Goal: Find specific page/section: Find specific page/section

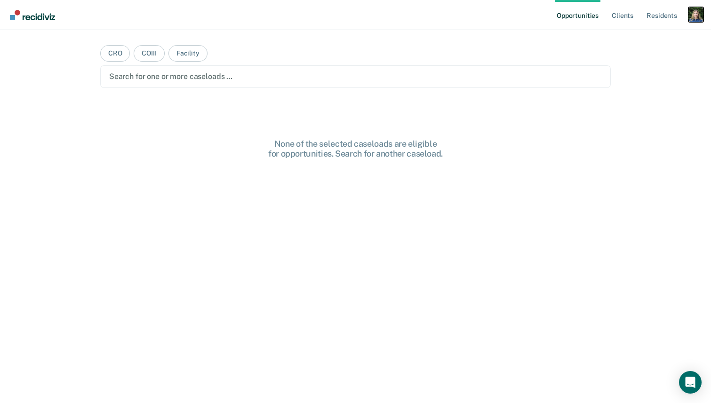
click at [699, 13] on div "Profile dropdown button" at bounding box center [696, 14] width 15 height 15
click at [634, 34] on link "Profile" at bounding box center [658, 38] width 76 height 8
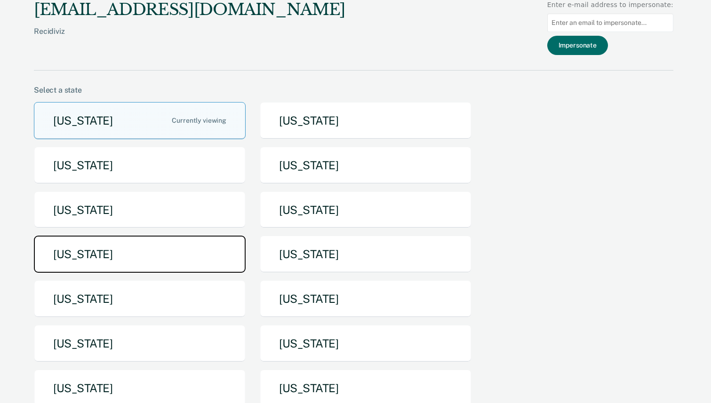
click at [156, 259] on button "[US_STATE]" at bounding box center [140, 254] width 212 height 37
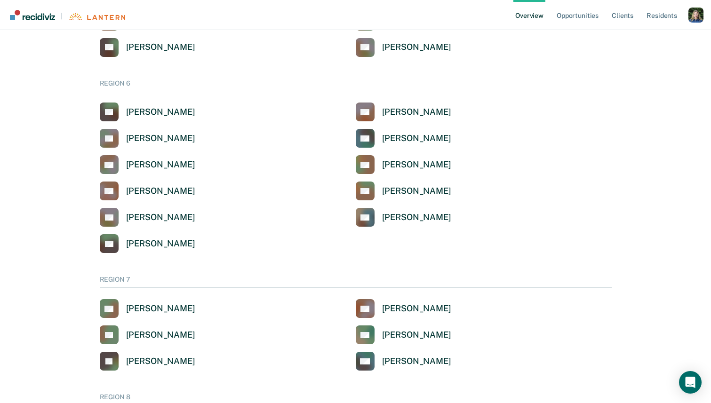
scroll to position [734, 0]
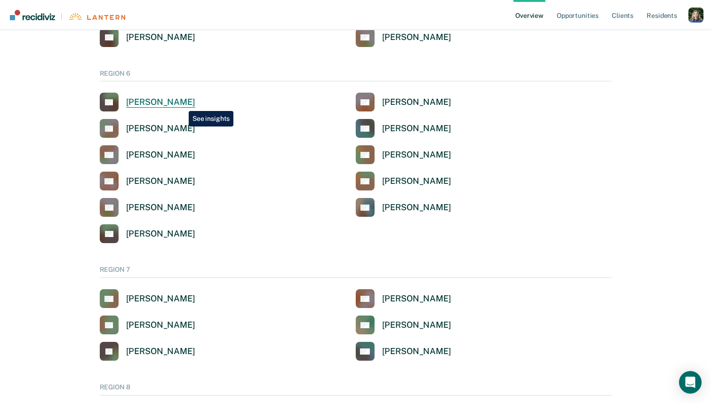
click at [182, 104] on div "[PERSON_NAME]" at bounding box center [160, 102] width 69 height 11
